Goal: Task Accomplishment & Management: Manage account settings

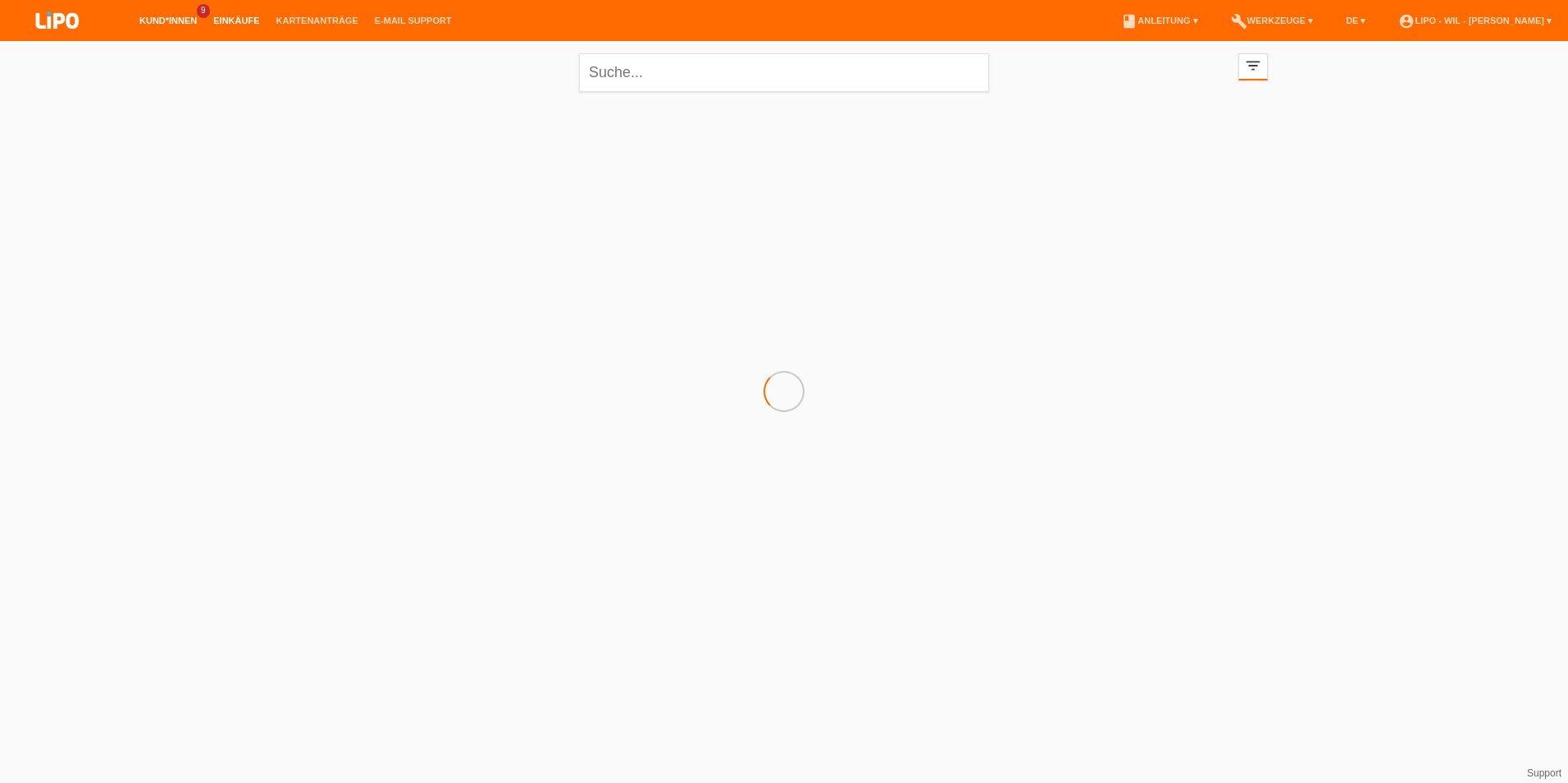
click at [233, 23] on link "Einkäufe" at bounding box center [236, 21] width 62 height 9
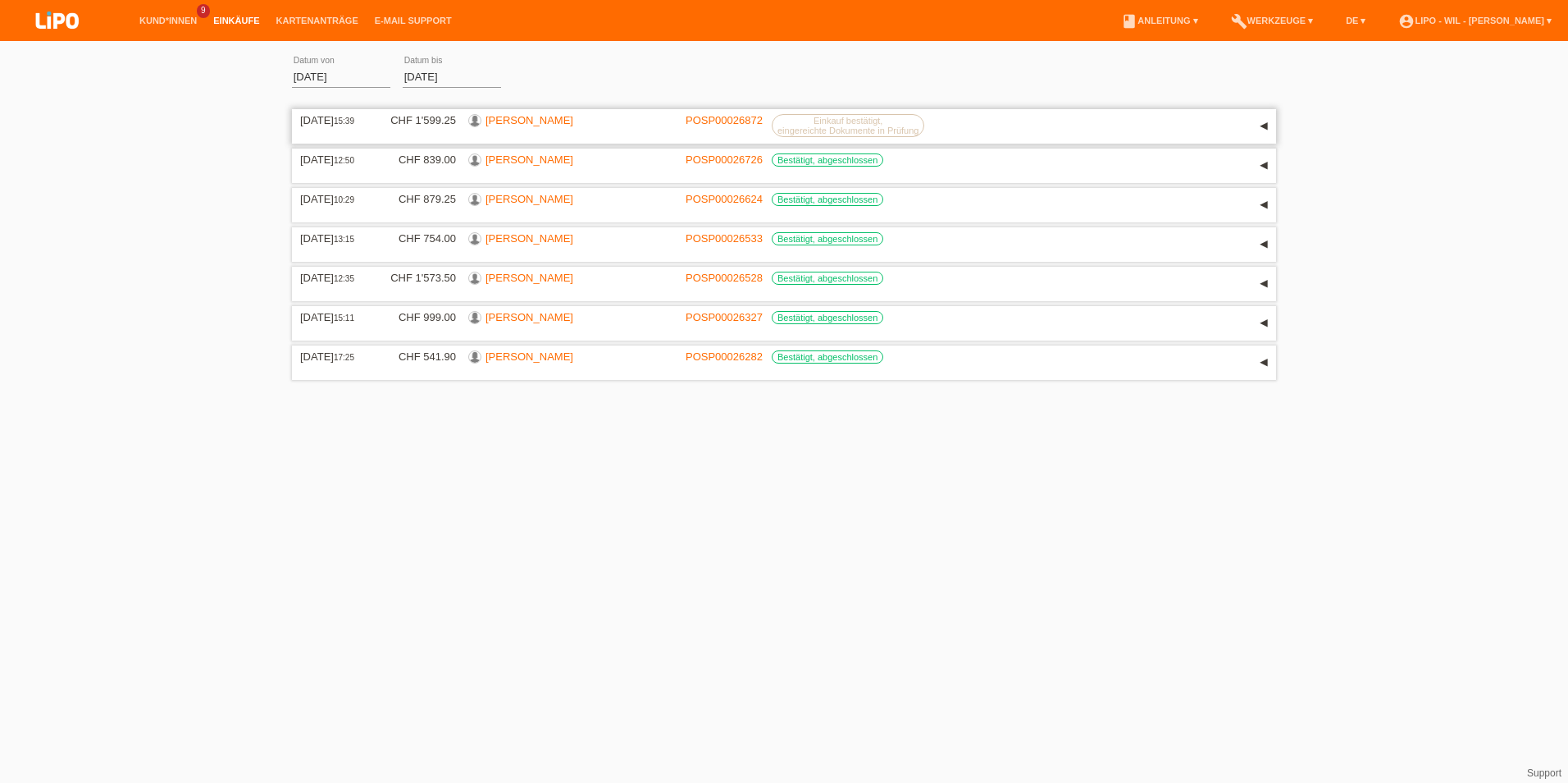
click at [1273, 130] on div "▾" at bounding box center [1264, 126] width 24 height 24
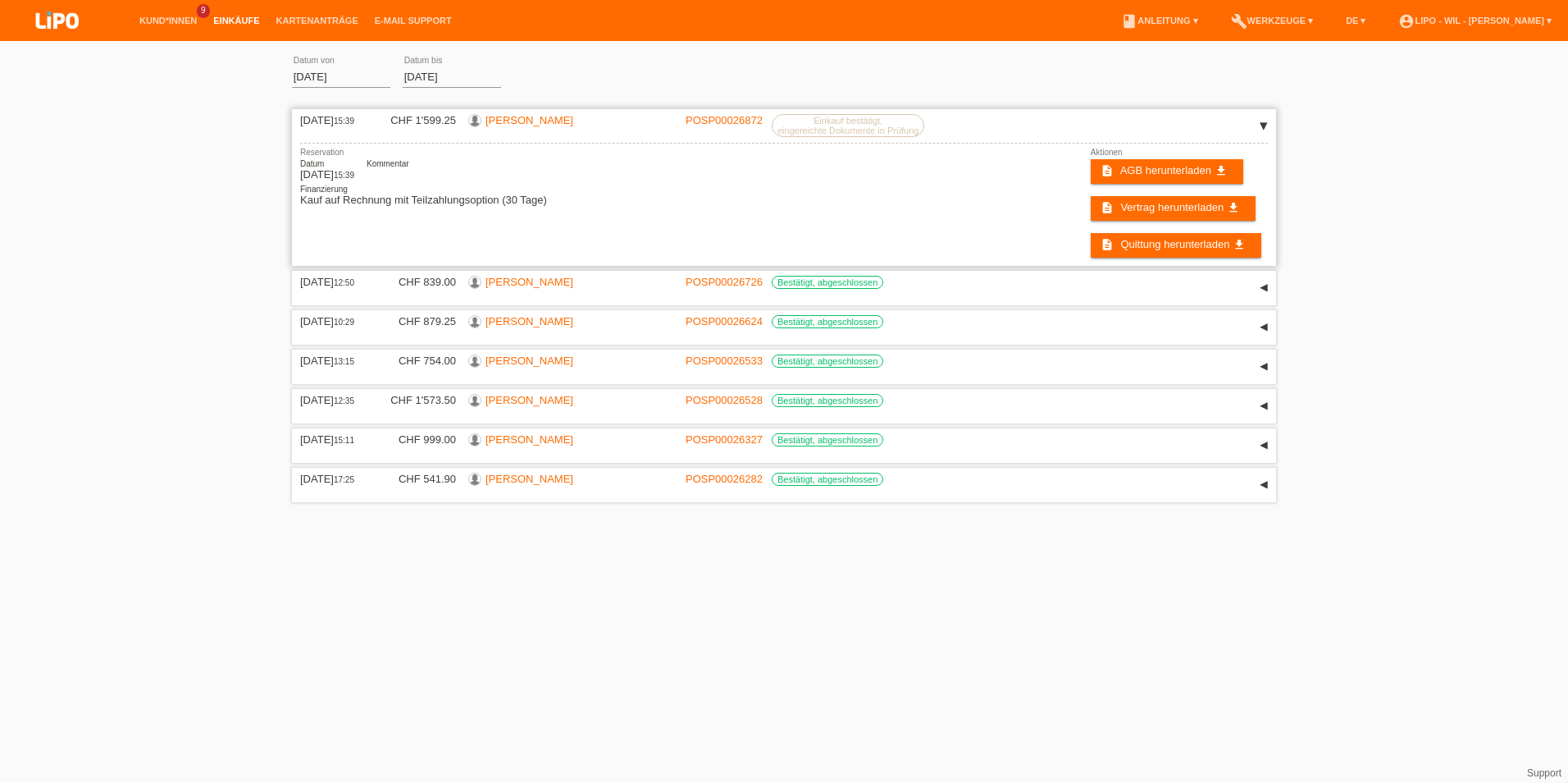
click at [1273, 130] on div "▾" at bounding box center [1264, 126] width 24 height 24
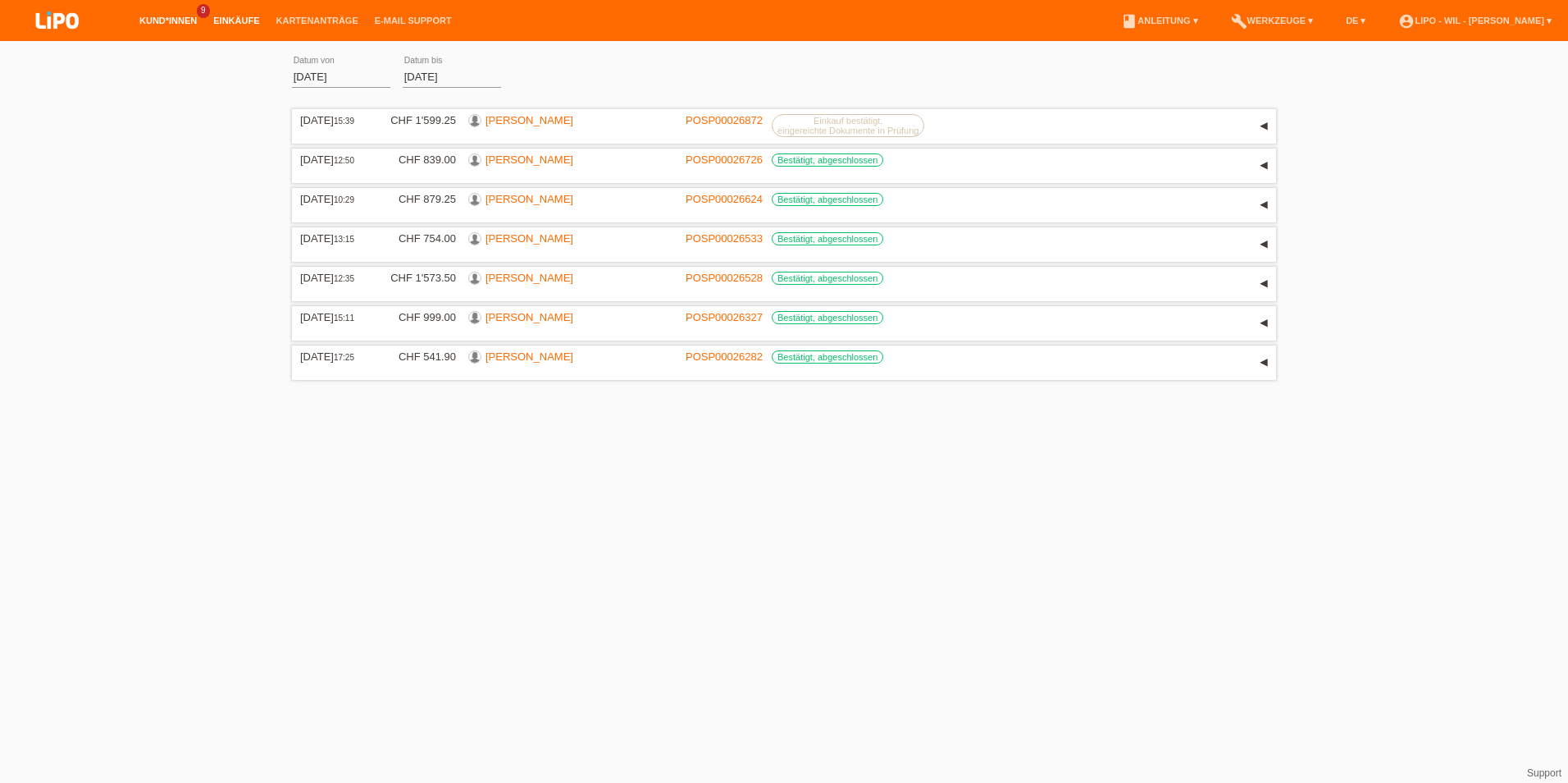
click at [176, 23] on link "Kund*innen" at bounding box center [168, 21] width 73 height 9
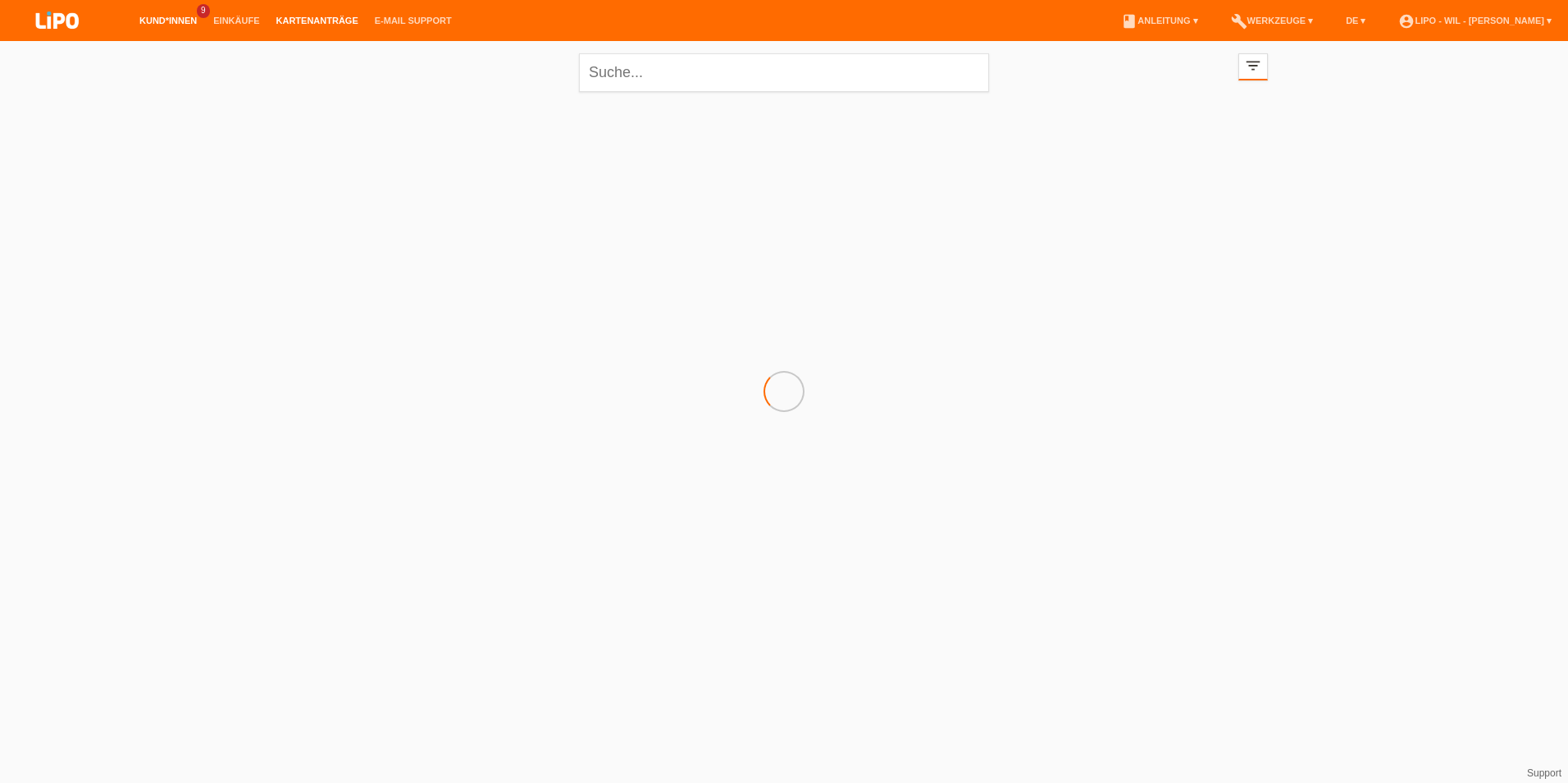
click at [302, 16] on link "Kartenanträge" at bounding box center [317, 21] width 98 height 9
click at [444, 122] on label "info Eingereicht" at bounding box center [412, 122] width 70 height 16
click at [1264, 123] on div "▾" at bounding box center [1264, 126] width 24 height 24
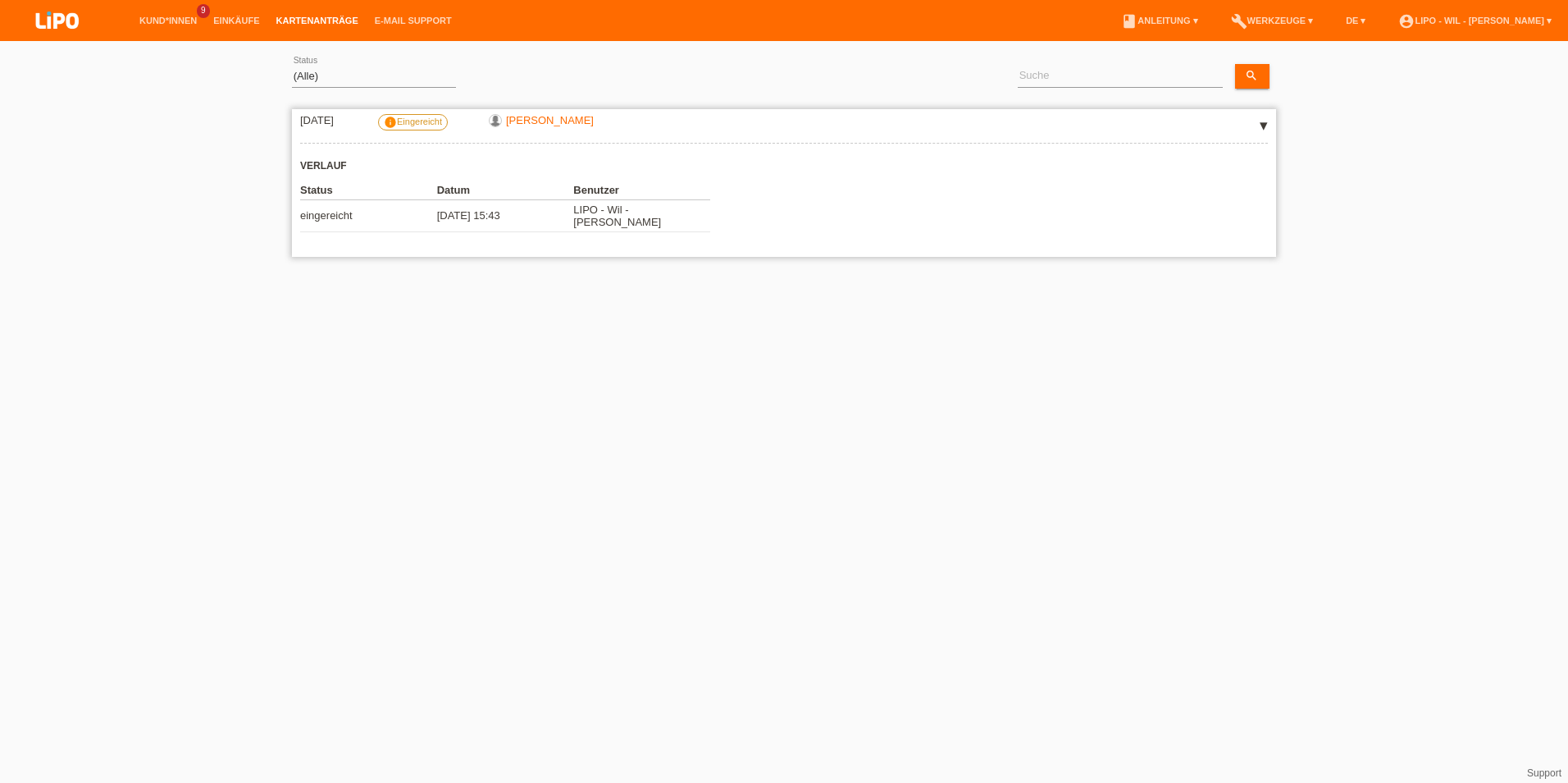
click at [1264, 123] on div "▾" at bounding box center [1264, 126] width 24 height 24
click at [257, 26] on li "Einkäufe" at bounding box center [236, 21] width 62 height 41
click at [257, 22] on link "Einkäufe" at bounding box center [236, 21] width 62 height 9
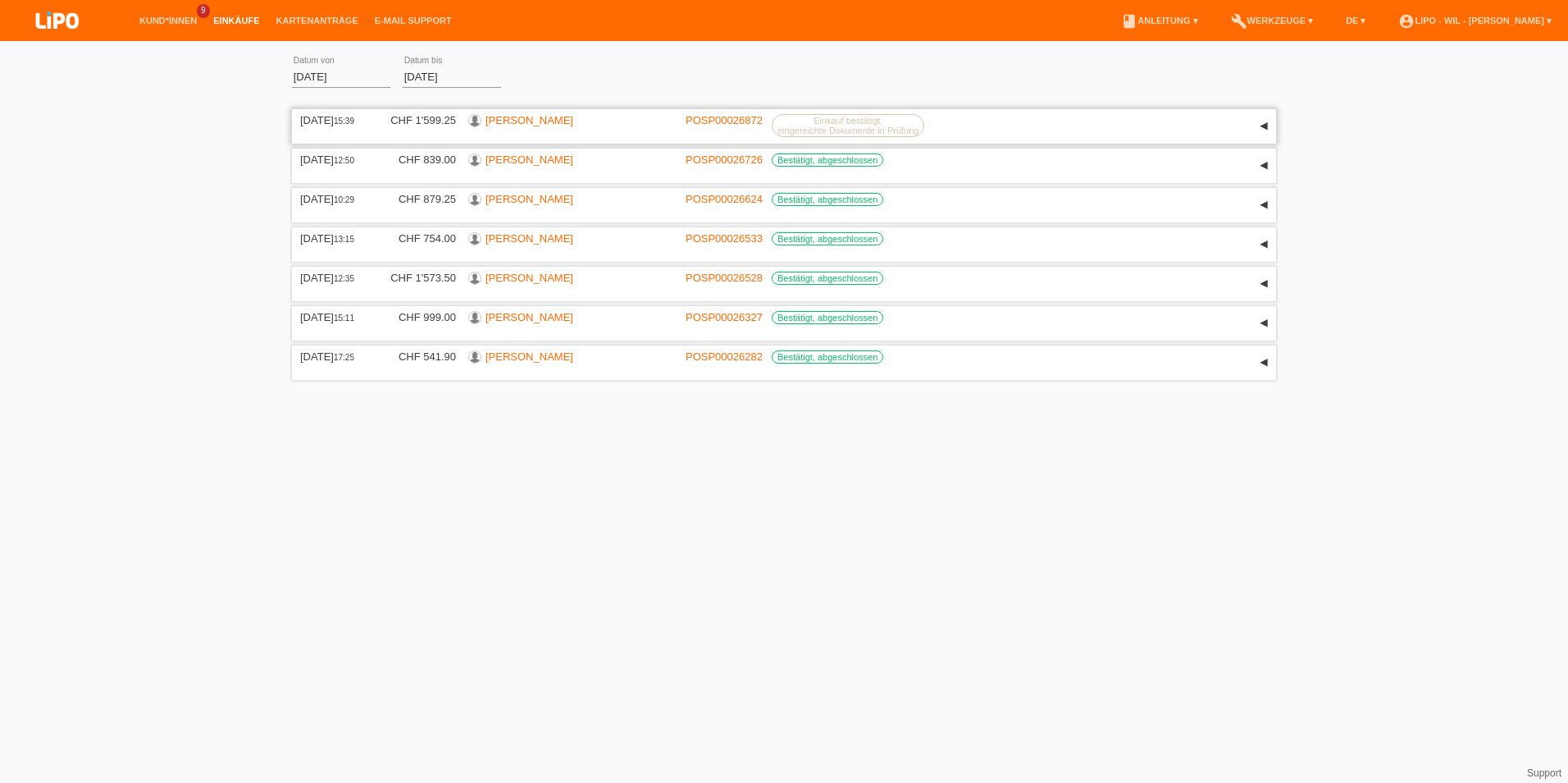
click at [545, 116] on link "[PERSON_NAME]" at bounding box center [528, 120] width 88 height 12
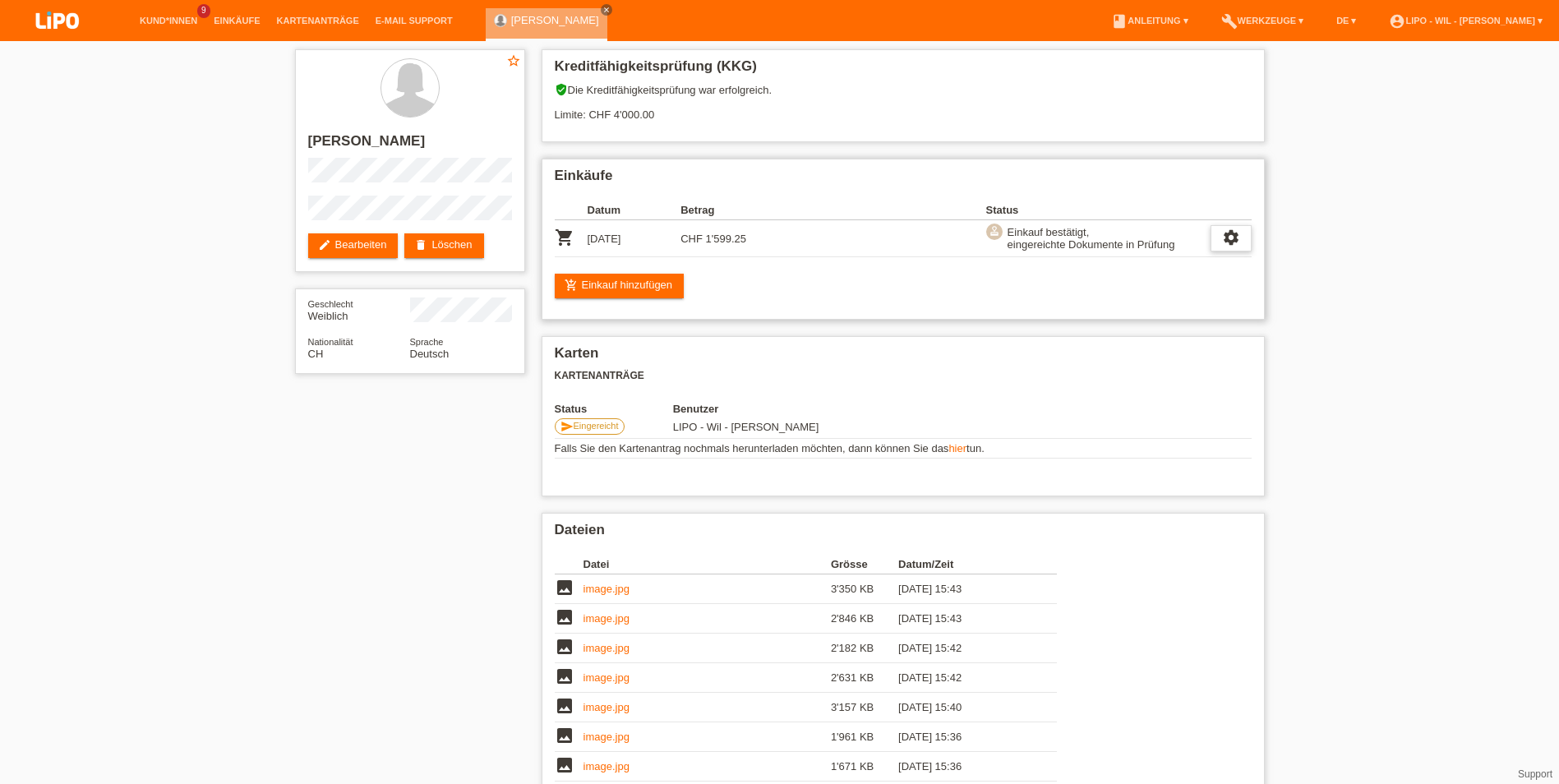
click at [1241, 239] on div "settings" at bounding box center [1232, 239] width 42 height 26
click at [1543, 10] on li "account_circle LIPO - Wil - [PERSON_NAME] ▾" at bounding box center [1466, 21] width 170 height 42
click at [1467, 23] on link "account_circle LIPO - Wil - [PERSON_NAME] ▾" at bounding box center [1466, 21] width 170 height 9
click at [1393, 86] on div "Logout" at bounding box center [1451, 85] width 188 height 12
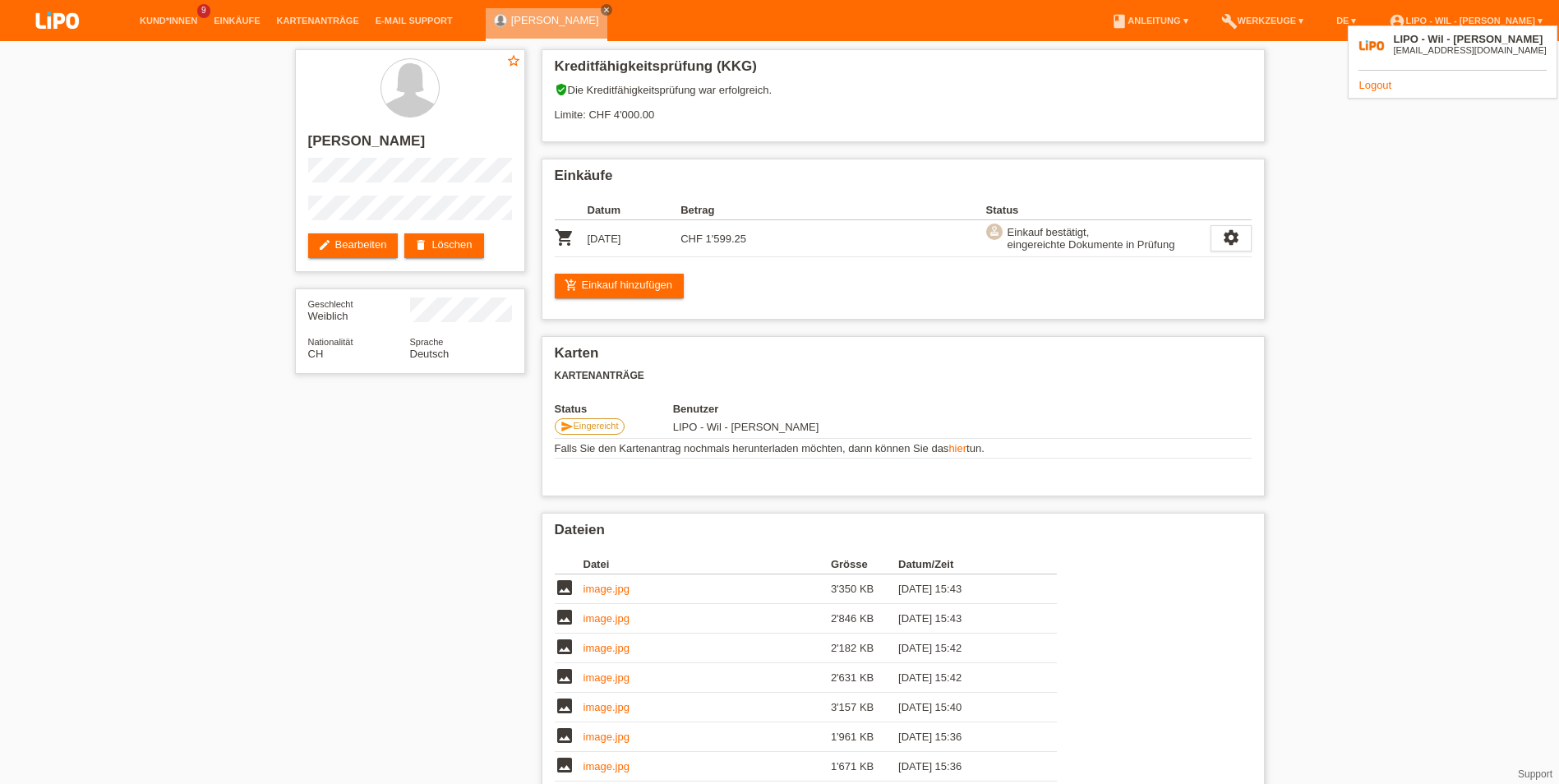
click at [1388, 86] on link "Logout" at bounding box center [1374, 85] width 33 height 12
